Goal: Transaction & Acquisition: Purchase product/service

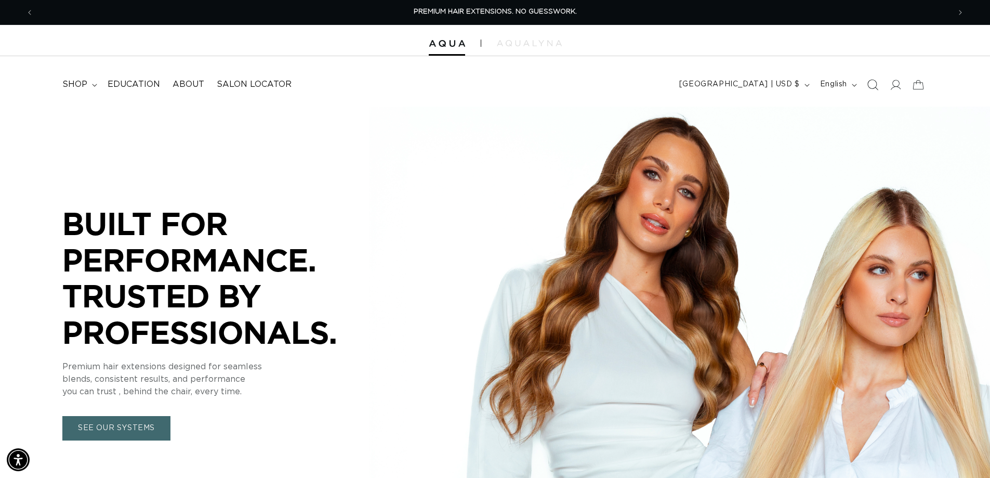
click at [868, 84] on icon "Search" at bounding box center [872, 84] width 11 height 11
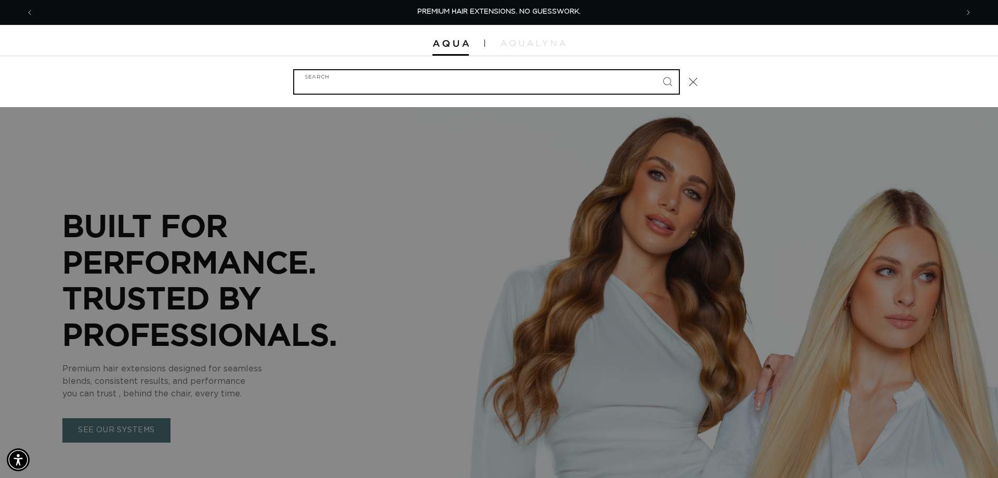
click at [563, 83] on input "Search" at bounding box center [486, 81] width 385 height 23
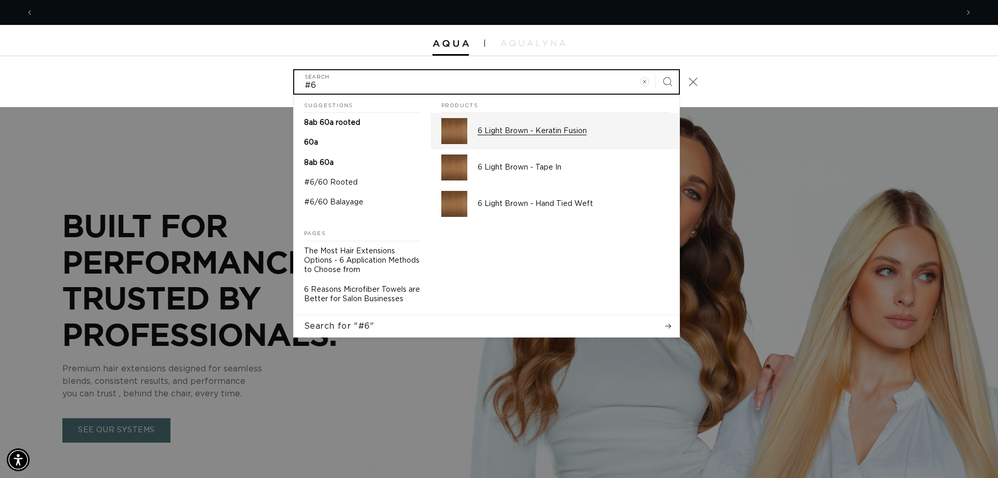
scroll to position [0, 1848]
type input "#6"
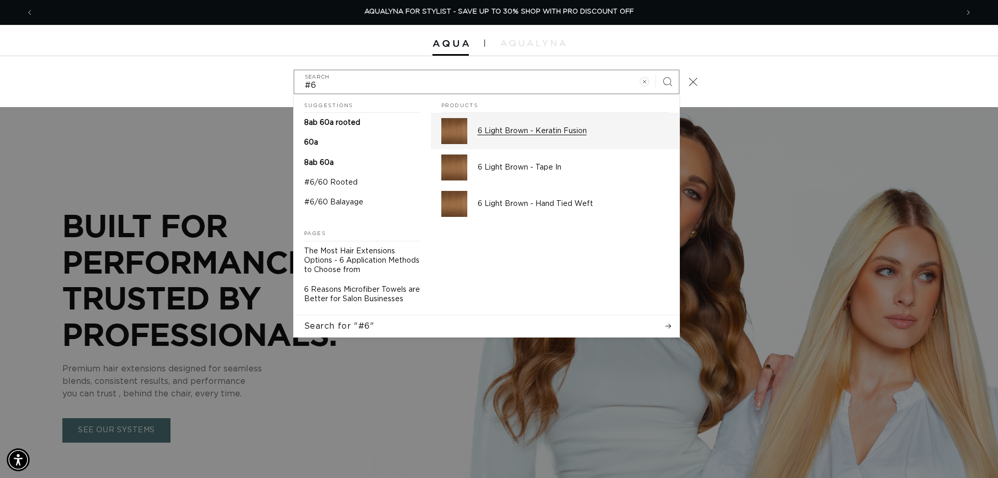
click at [559, 131] on p "6 Light Brown - Keratin Fusion" at bounding box center [573, 130] width 191 height 9
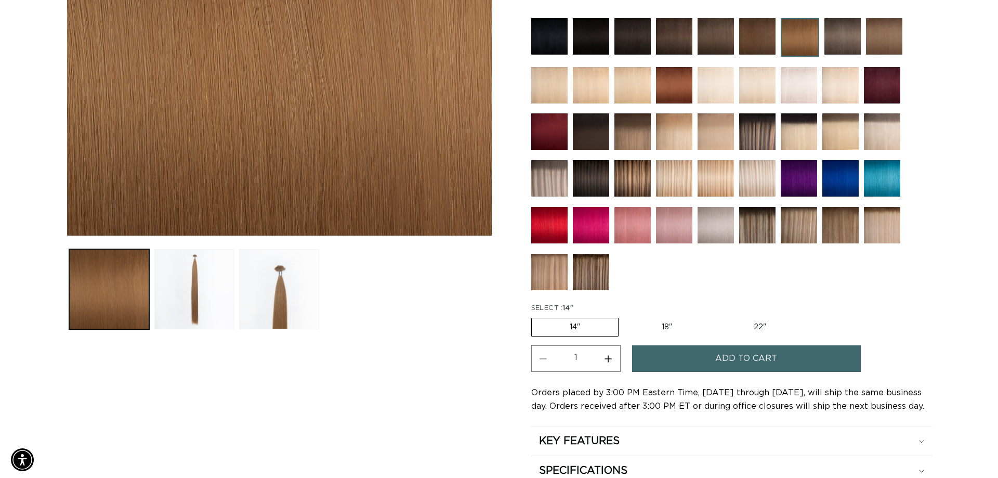
scroll to position [364, 0]
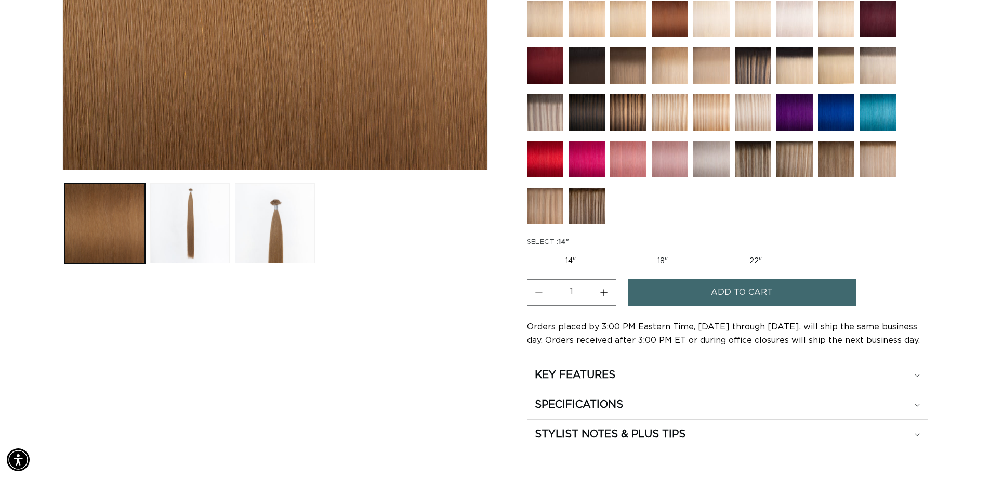
click at [701, 295] on button "Add to cart" at bounding box center [742, 292] width 229 height 27
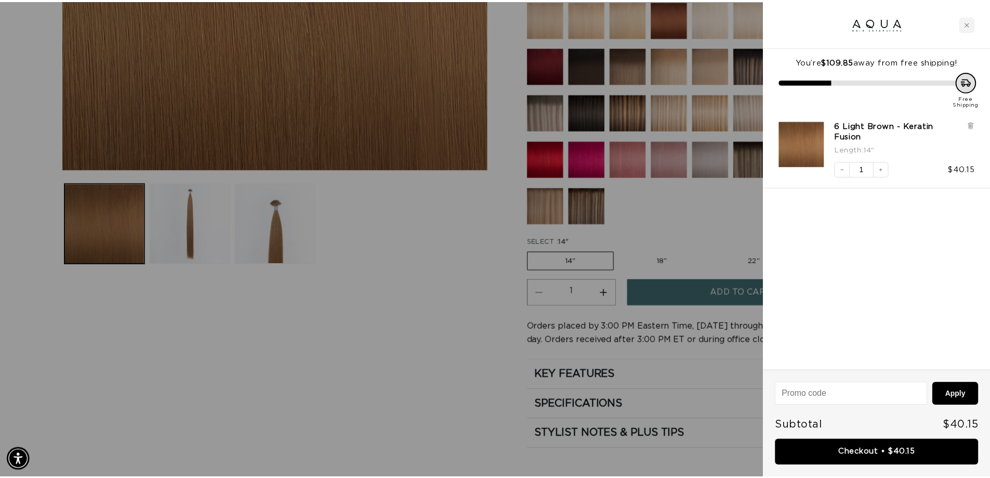
scroll to position [0, 1848]
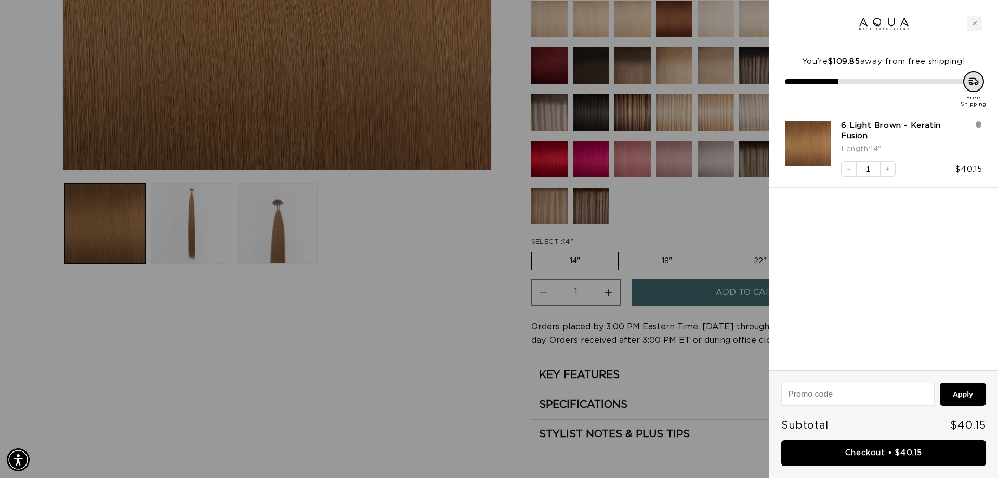
click at [426, 281] on div at bounding box center [499, 239] width 998 height 478
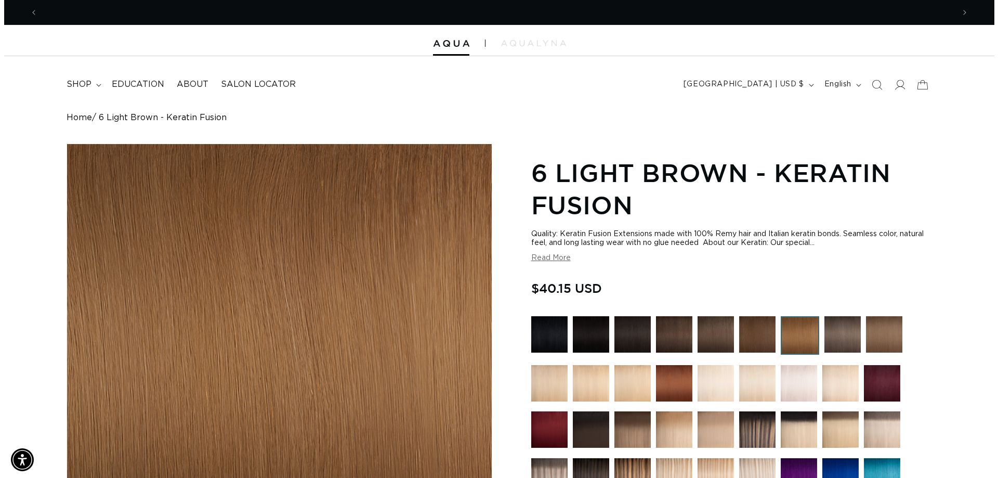
scroll to position [0, 0]
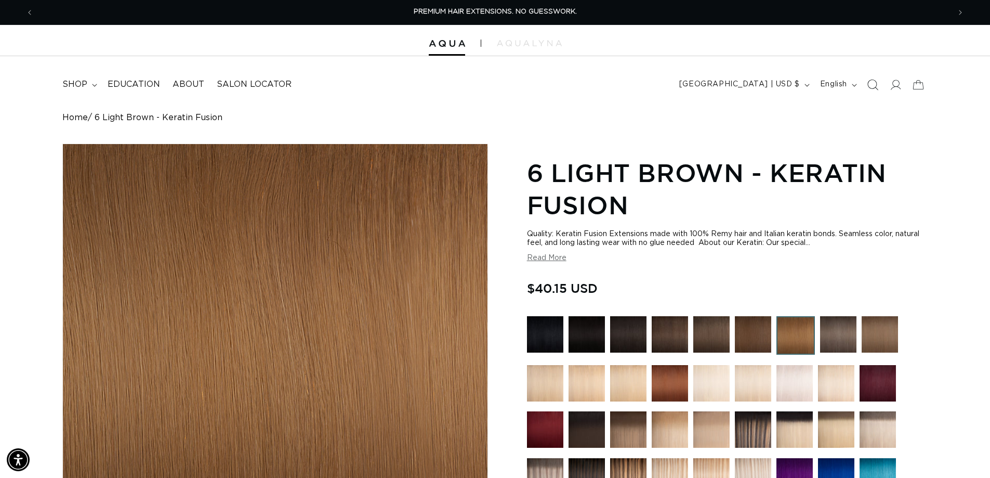
click at [877, 84] on icon "Search" at bounding box center [873, 85] width 11 height 11
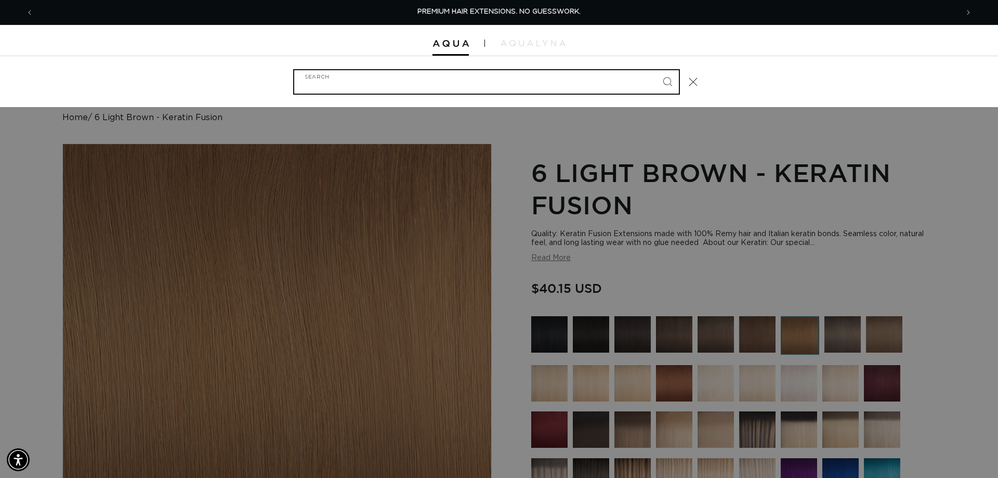
click at [564, 81] on input "Search" at bounding box center [486, 81] width 385 height 23
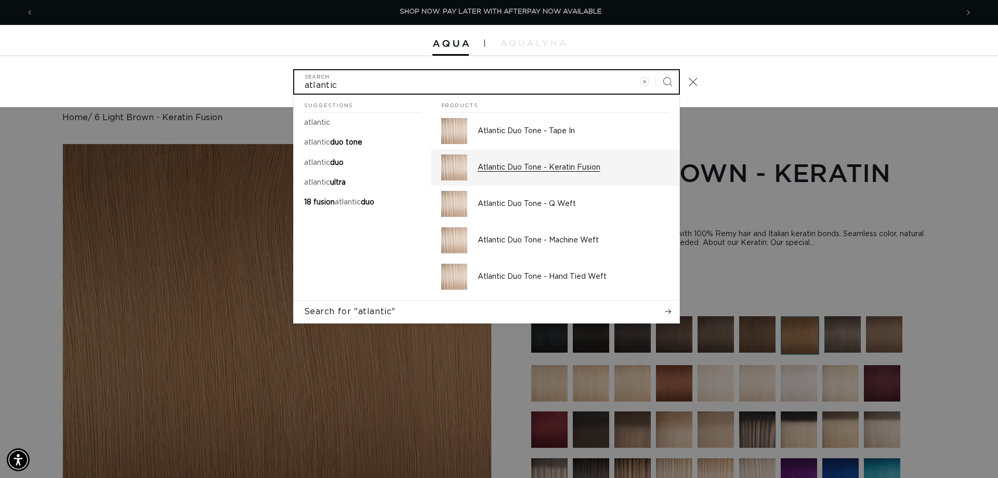
type input "atlantic"
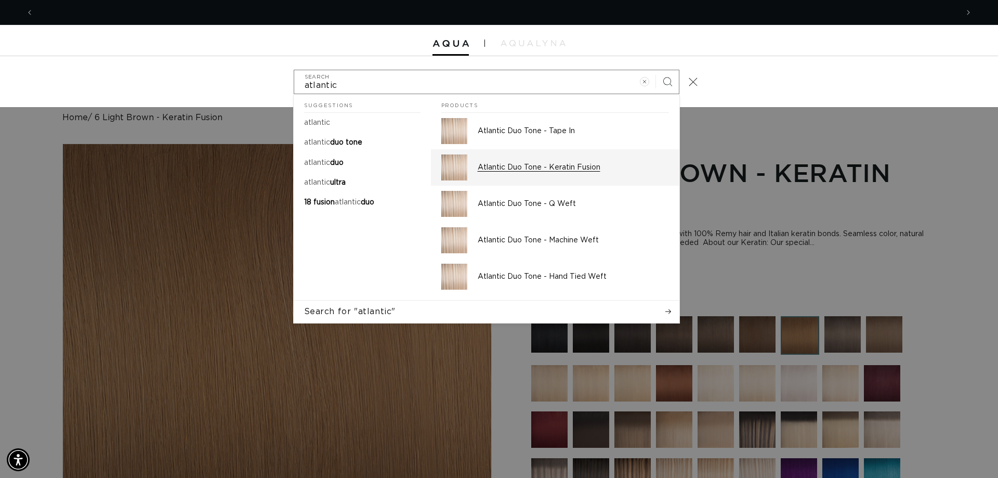
scroll to position [0, 1848]
click at [561, 157] on div "Atlantic Duo Tone - Keratin Fusion" at bounding box center [573, 167] width 191 height 26
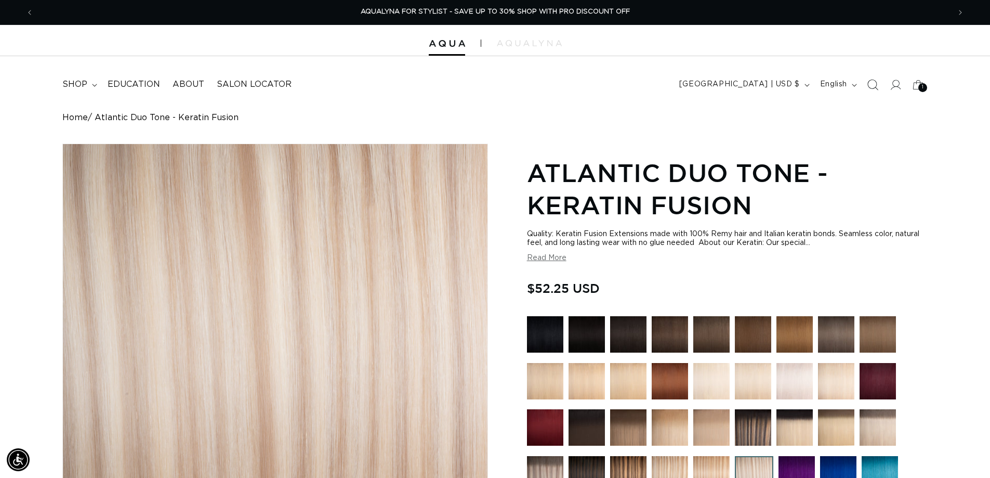
click at [871, 81] on icon "Search" at bounding box center [872, 84] width 11 height 11
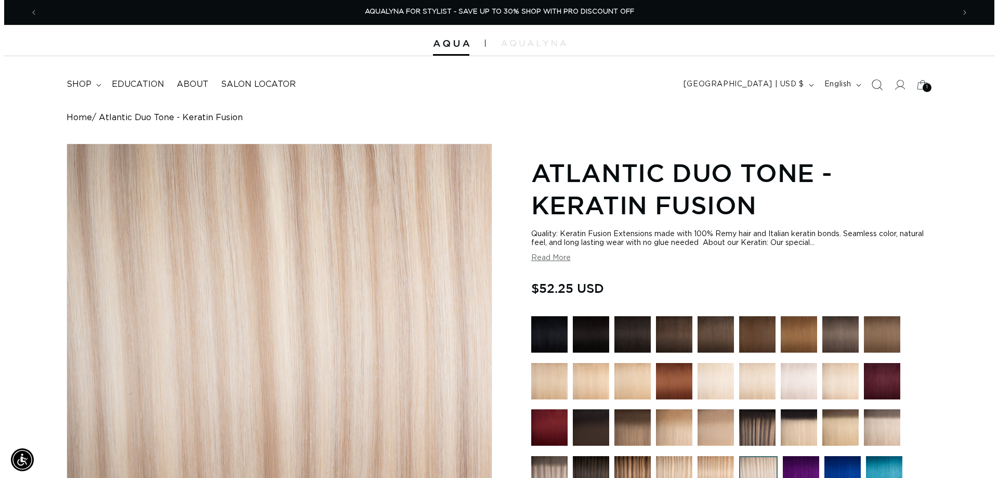
scroll to position [0, 1848]
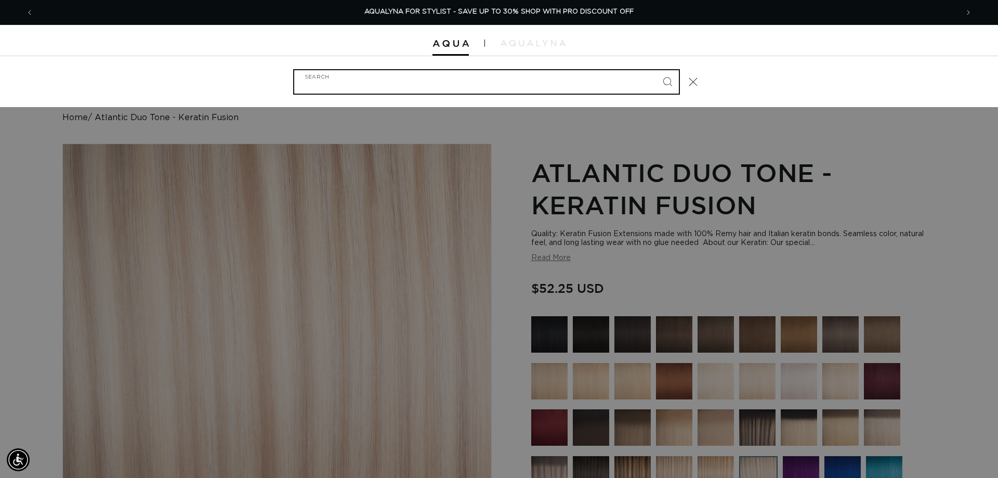
click at [550, 85] on input "Search" at bounding box center [486, 81] width 385 height 23
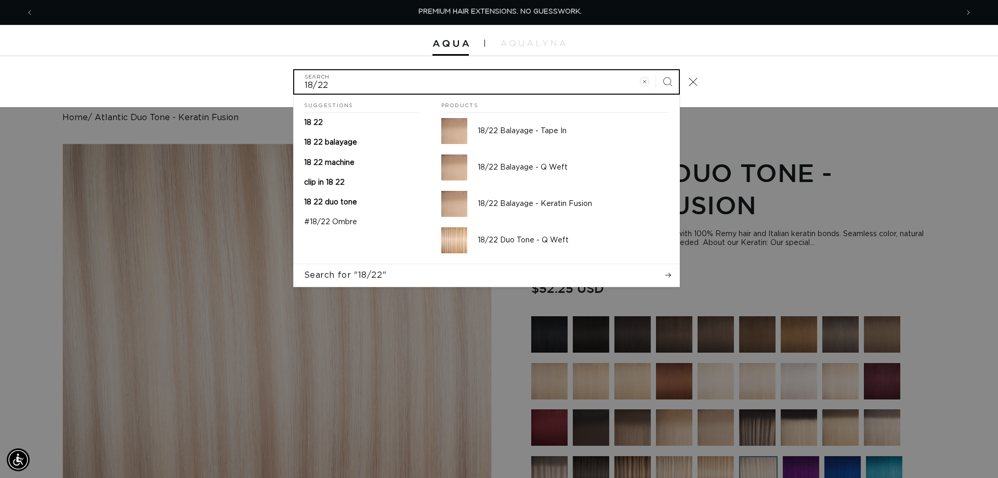
scroll to position [0, 924]
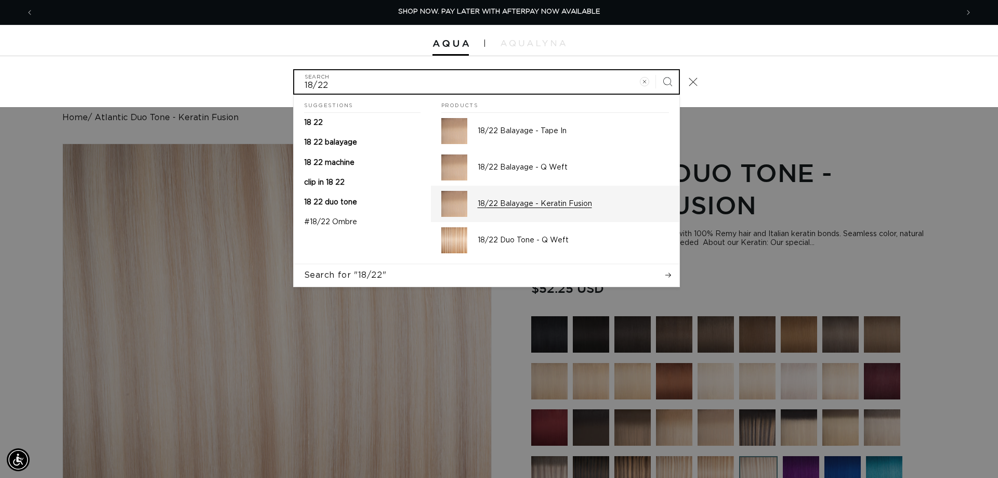
type input "18/22"
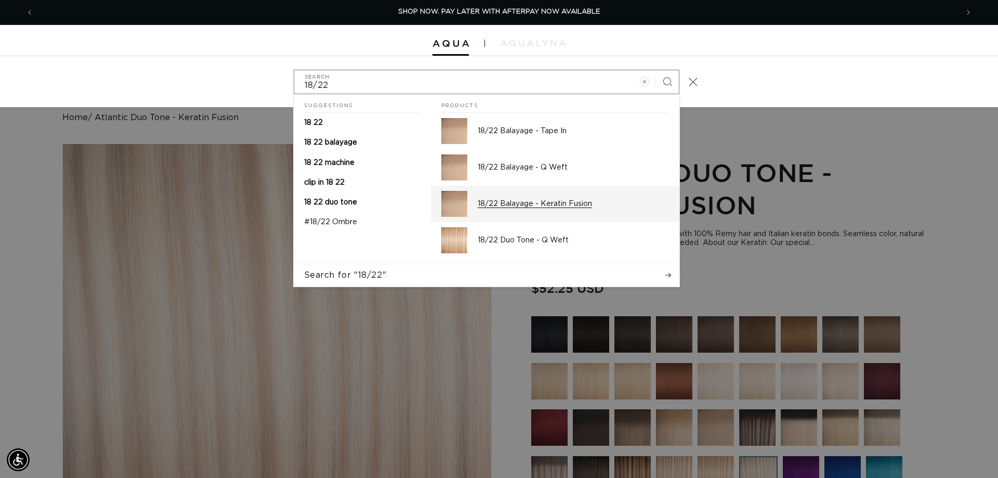
click at [544, 199] on div "18/22 Balayage - Keratin Fusion" at bounding box center [573, 204] width 191 height 26
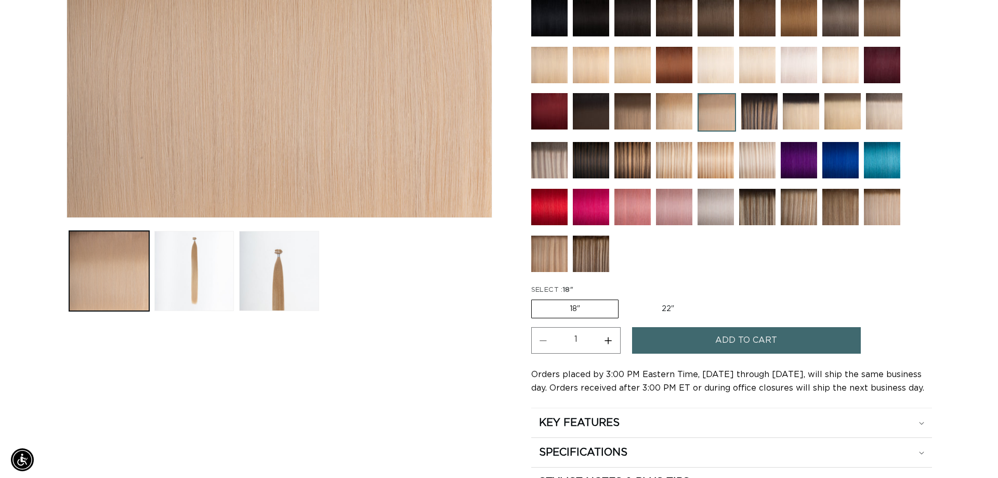
scroll to position [312, 0]
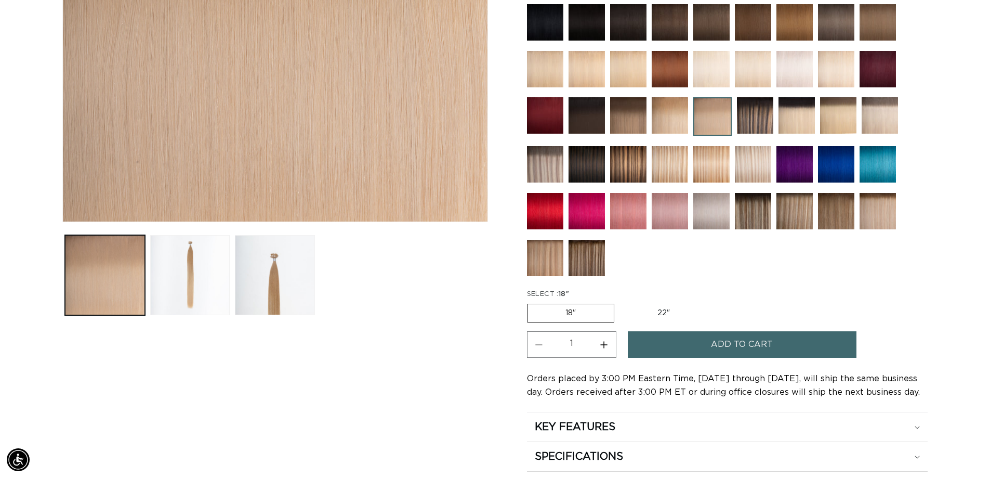
click at [708, 350] on button "Add to cart" at bounding box center [742, 344] width 229 height 27
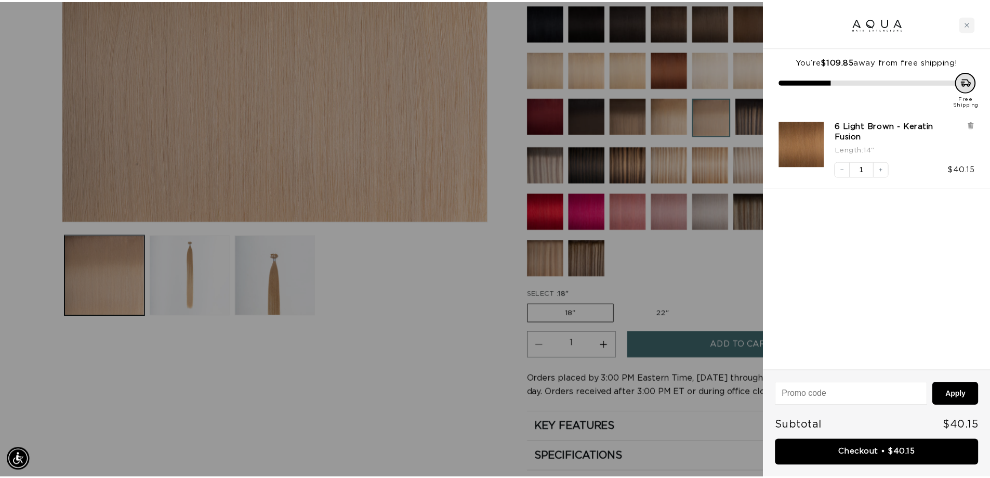
scroll to position [0, 924]
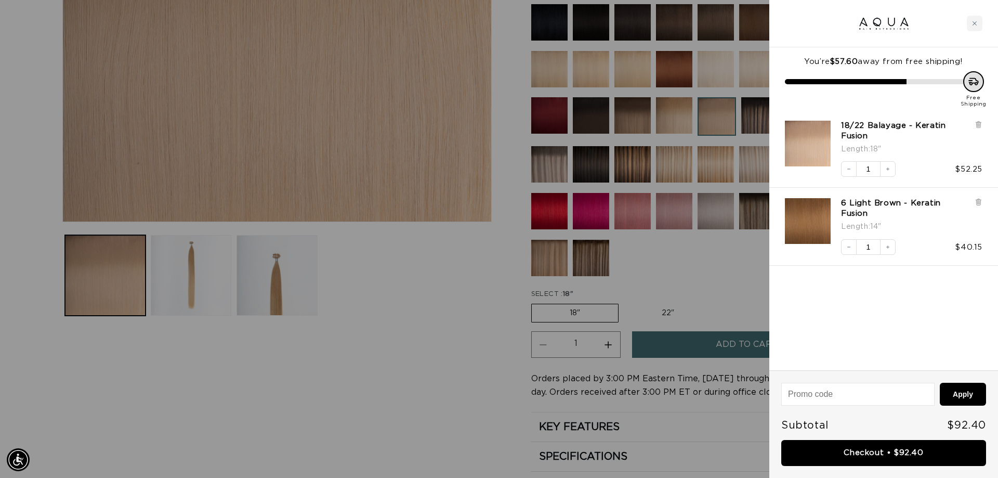
click at [411, 321] on div at bounding box center [499, 239] width 998 height 478
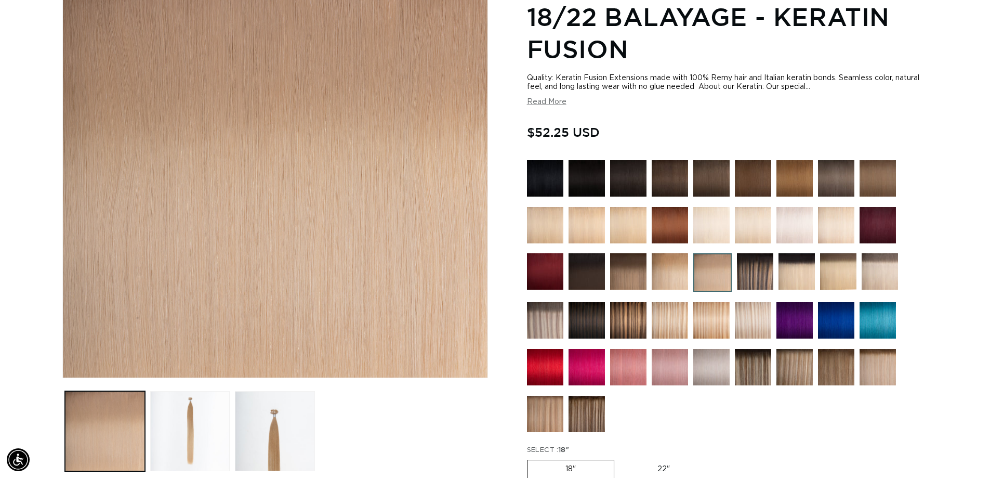
scroll to position [0, 0]
click at [749, 274] on img at bounding box center [755, 271] width 36 height 36
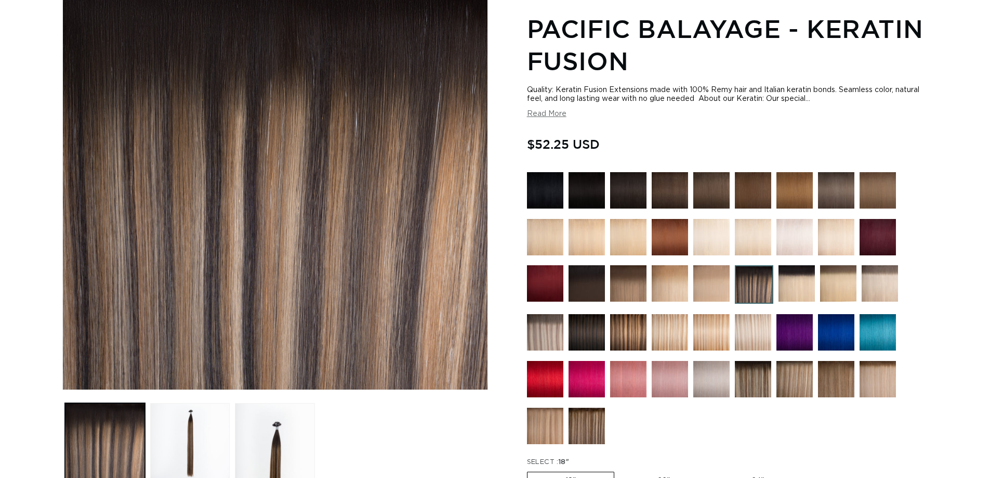
scroll to position [156, 0]
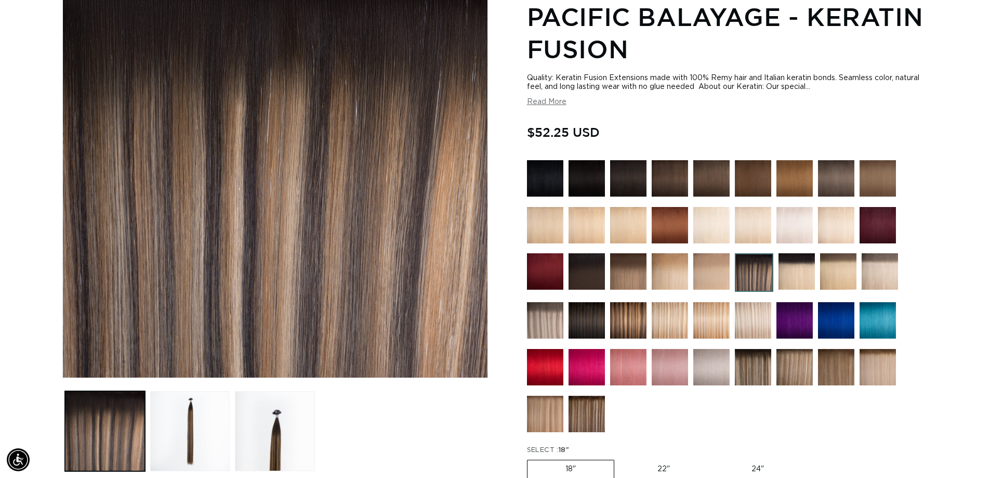
click at [629, 318] on img at bounding box center [628, 320] width 36 height 36
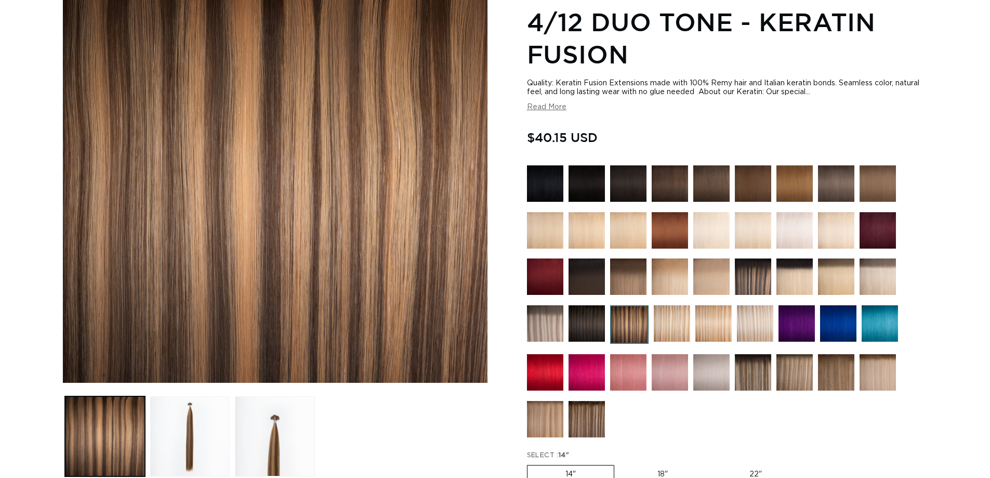
scroll to position [156, 0]
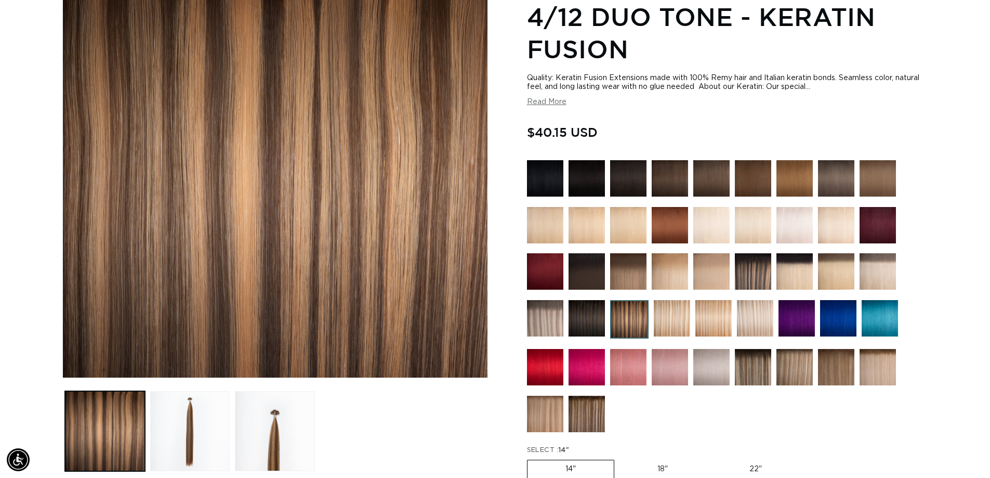
click at [667, 315] on img at bounding box center [672, 318] width 36 height 36
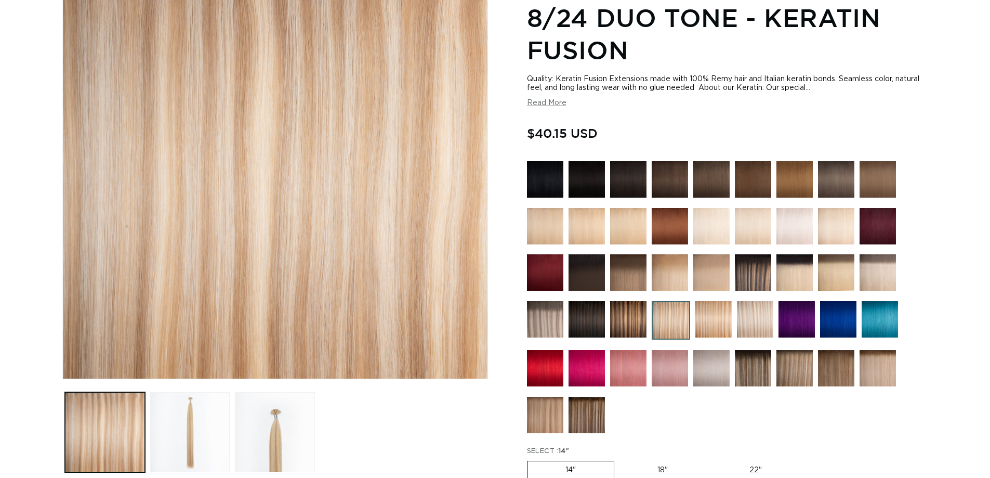
scroll to position [156, 0]
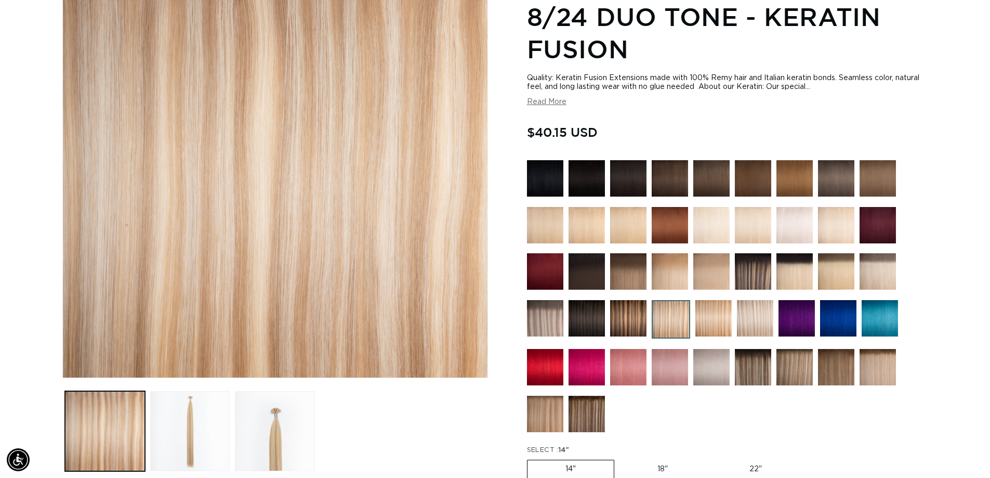
click at [719, 321] on img at bounding box center [713, 318] width 36 height 36
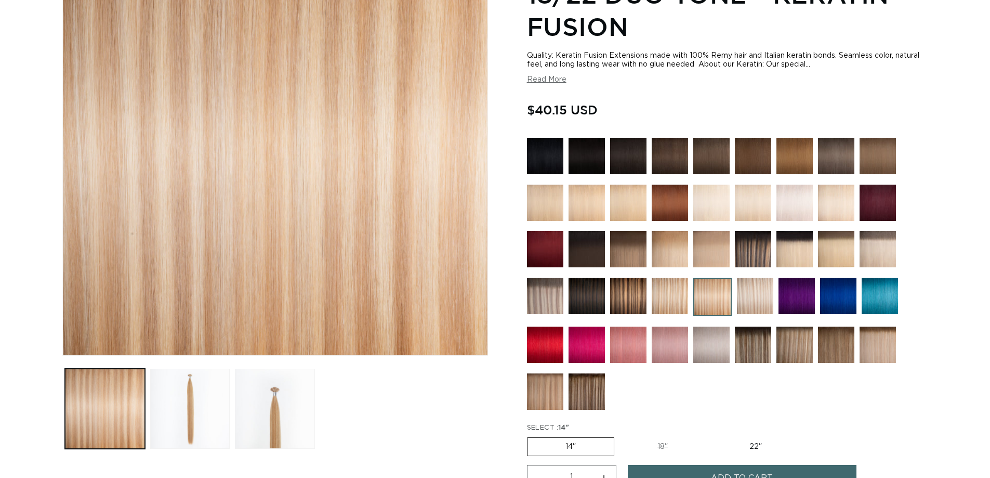
scroll to position [208, 0]
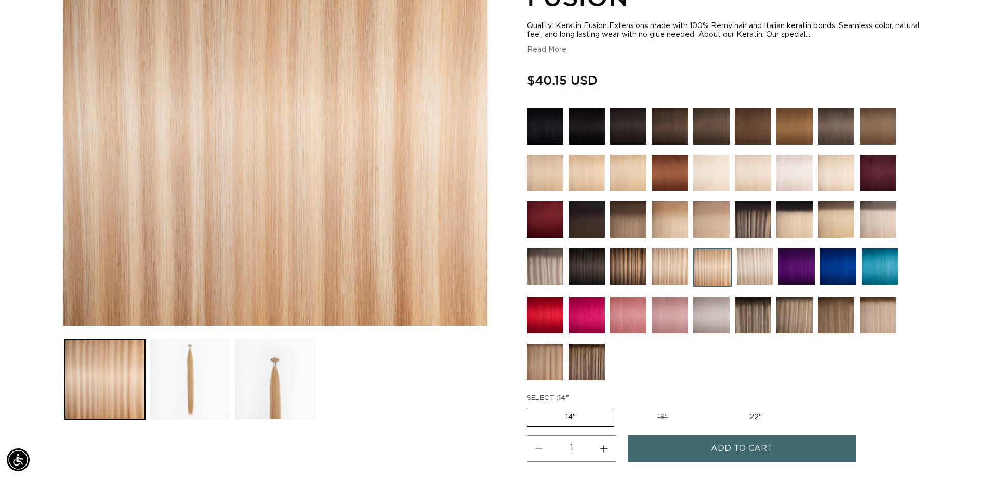
click at [749, 308] on img at bounding box center [753, 315] width 36 height 36
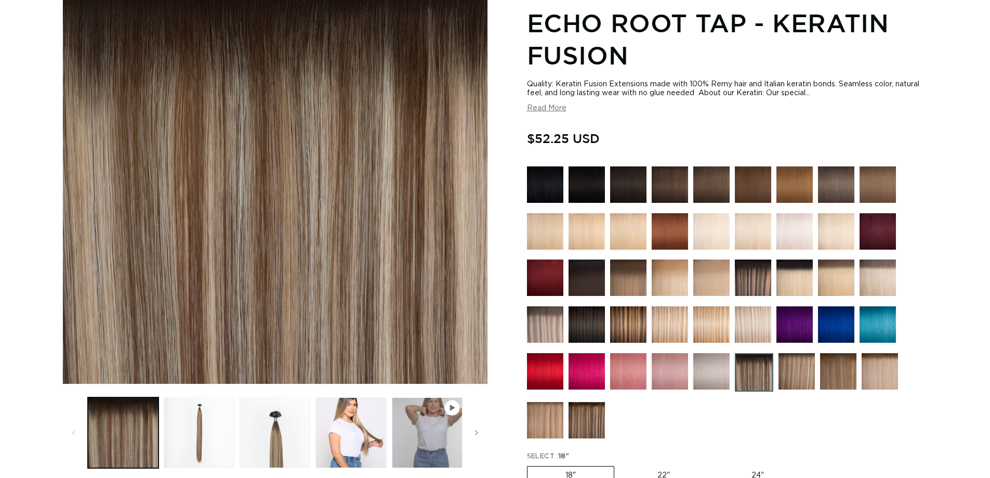
scroll to position [156, 0]
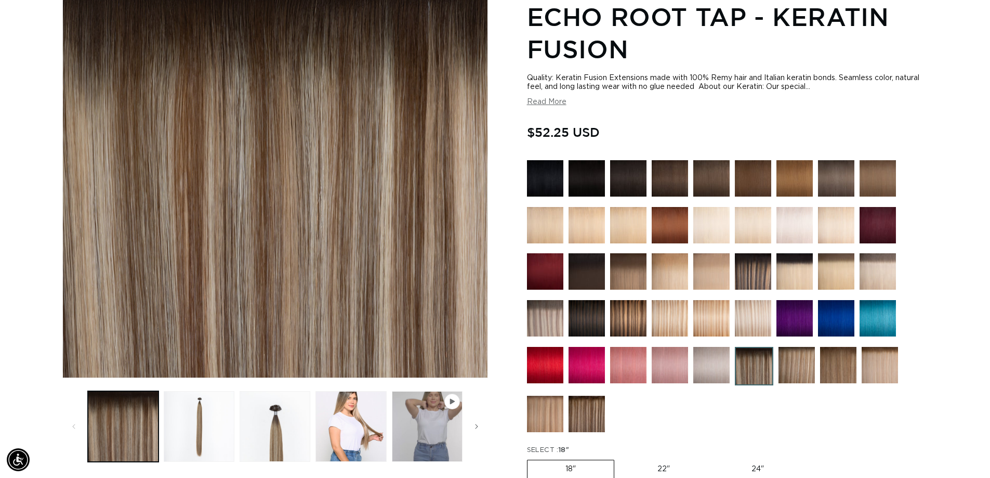
click at [547, 320] on img at bounding box center [545, 318] width 36 height 36
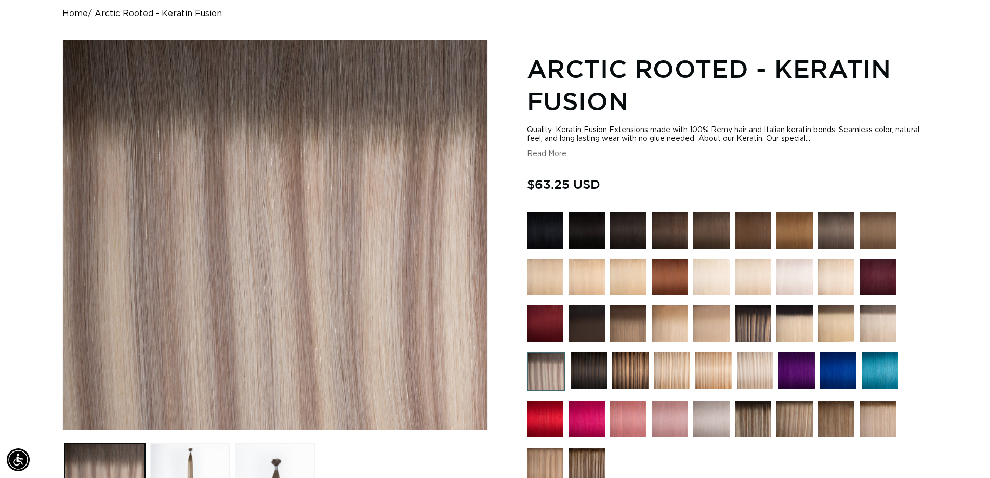
scroll to position [0, 916]
click at [591, 372] on img at bounding box center [589, 370] width 36 height 36
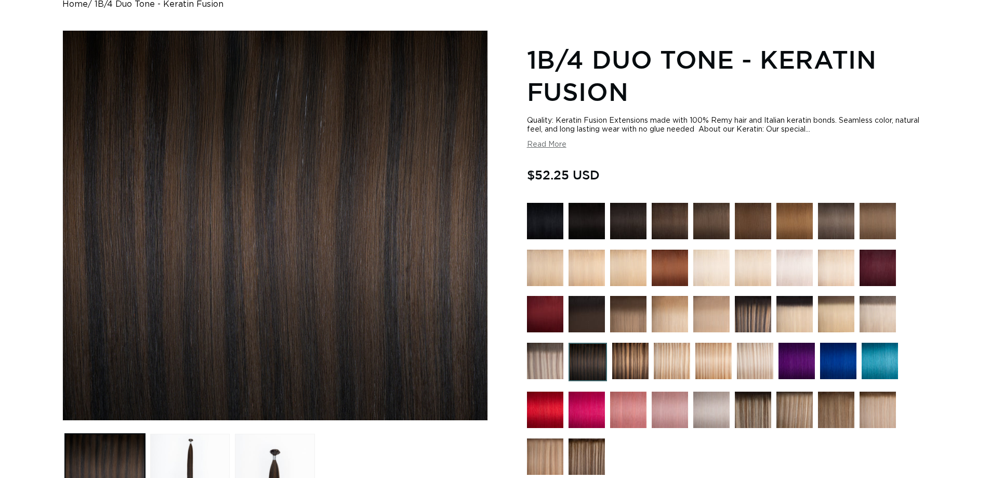
scroll to position [156, 0]
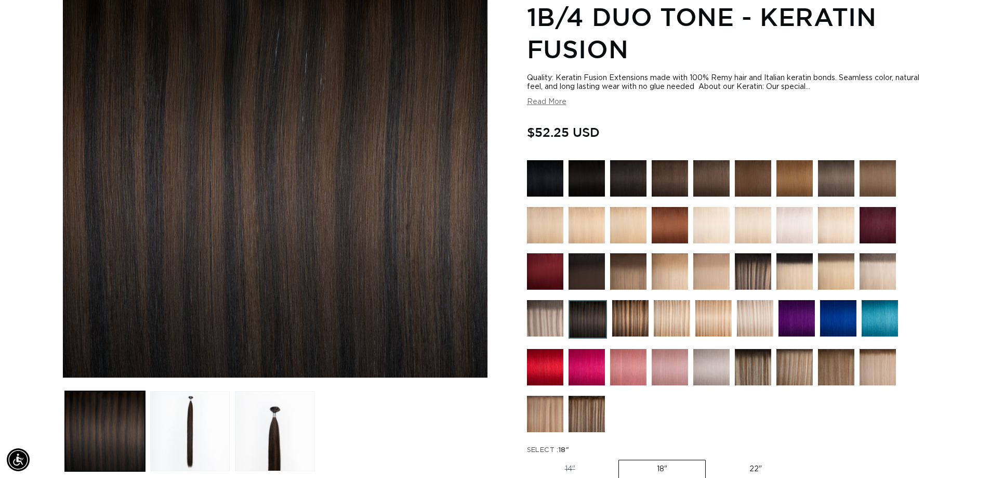
click at [635, 322] on img at bounding box center [630, 318] width 36 height 36
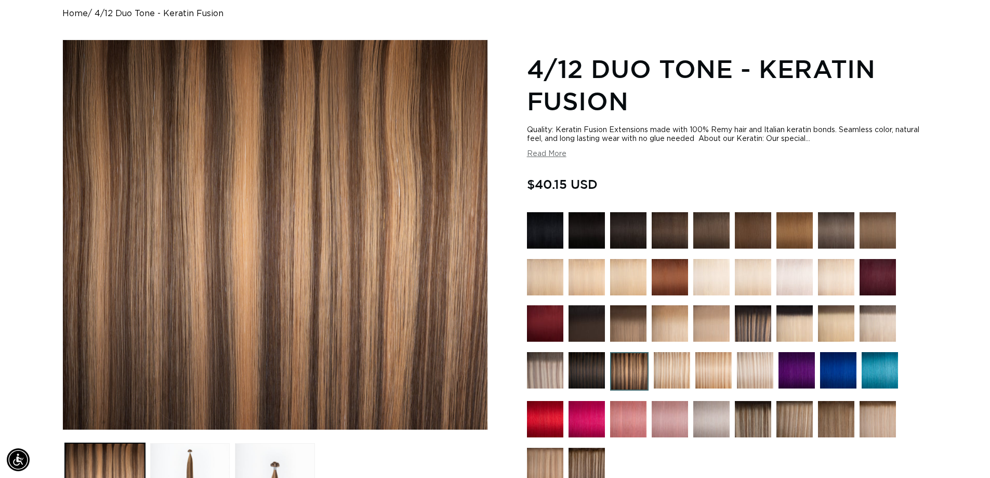
scroll to position [0, 916]
click at [748, 361] on img at bounding box center [755, 370] width 36 height 36
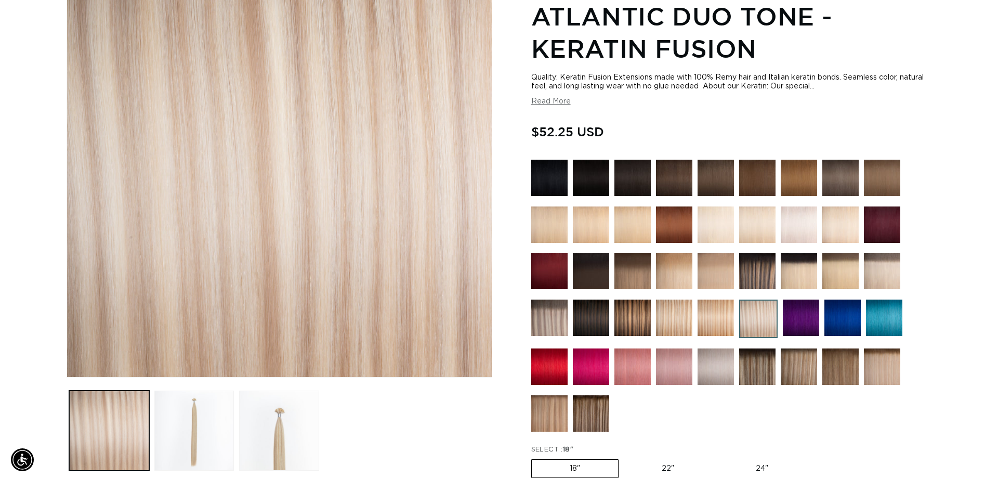
scroll to position [312, 0]
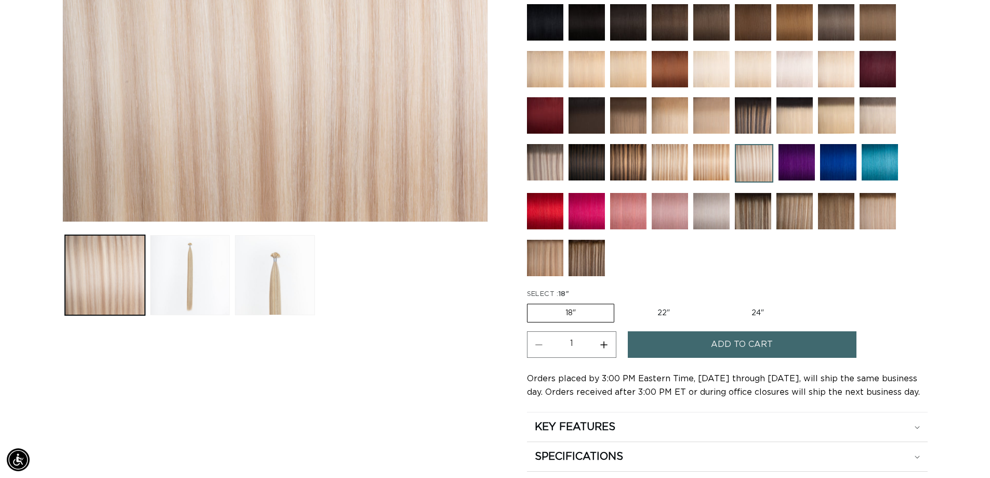
click at [670, 345] on button "Add to cart" at bounding box center [742, 344] width 229 height 27
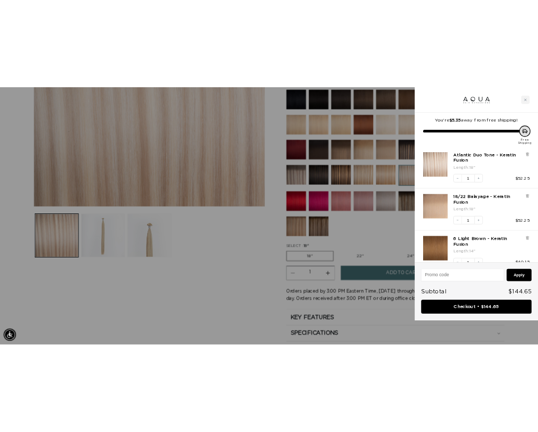
scroll to position [0, 944]
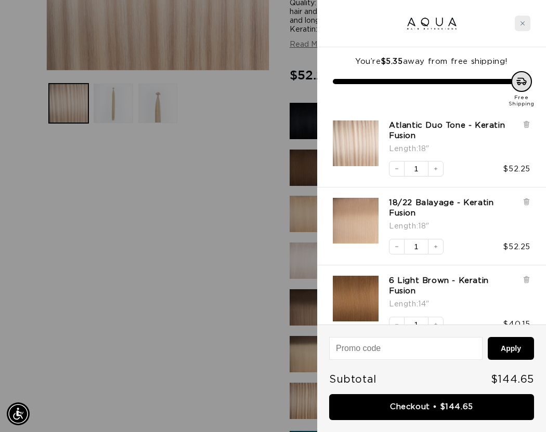
click at [520, 24] on icon "Close cart" at bounding box center [522, 23] width 5 height 5
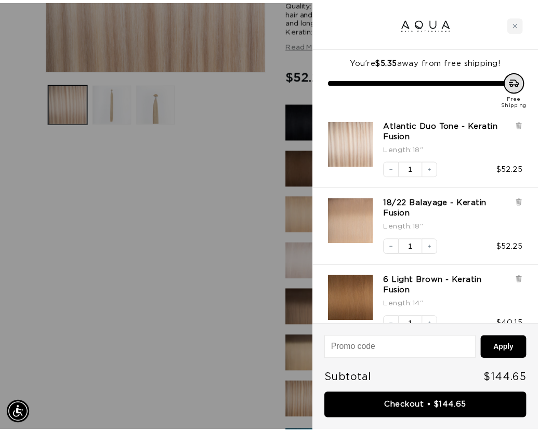
scroll to position [0, 0]
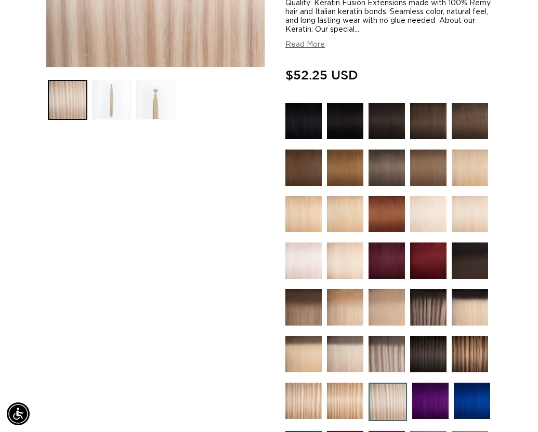
click at [147, 223] on div "Skip to product information Open media 1 in modal Open media 2 in modal Open me…" at bounding box center [156, 342] width 220 height 988
